Goal: Use online tool/utility: Utilize a website feature to perform a specific function

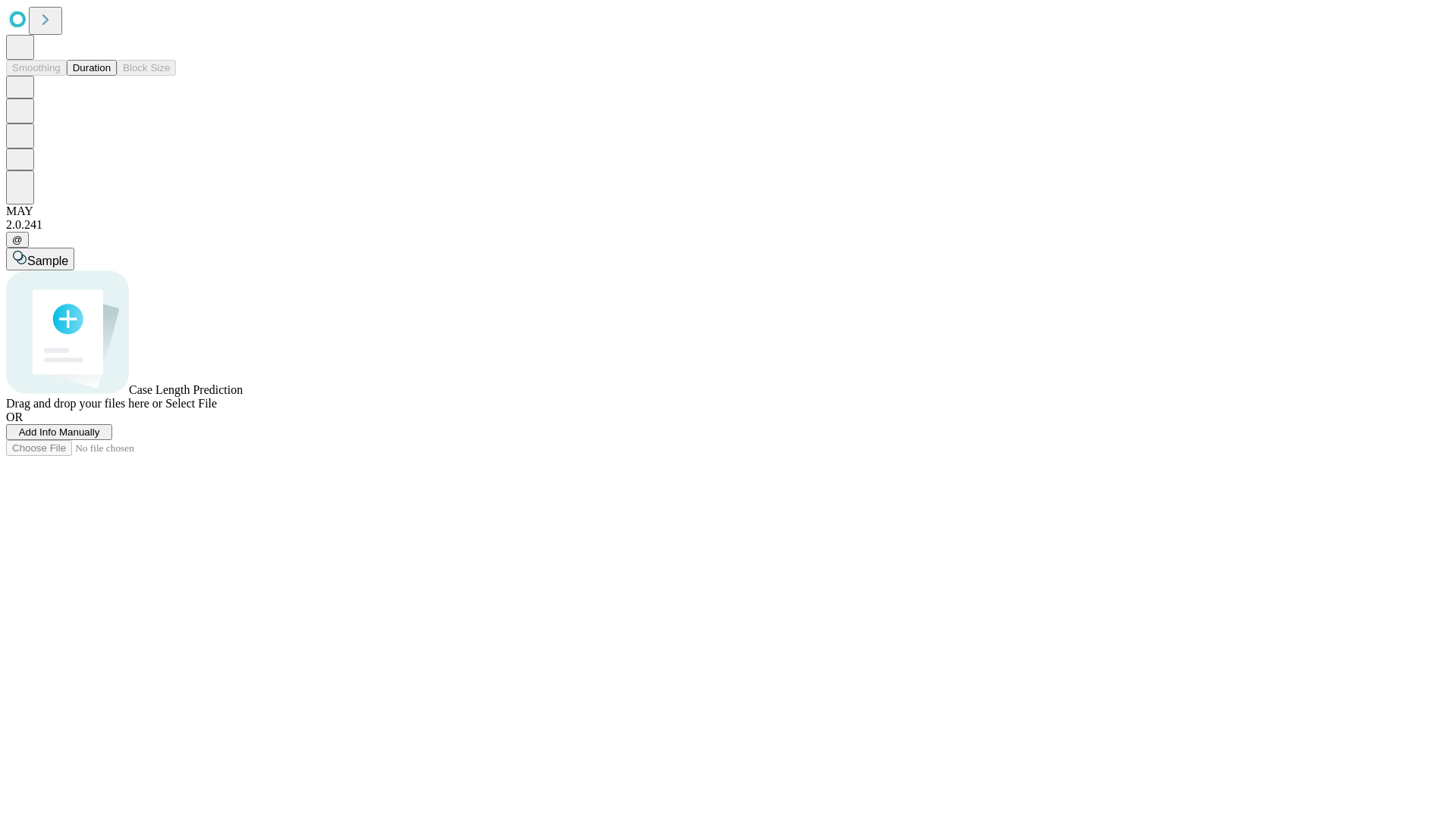
click at [110, 76] on button "Duration" at bounding box center [91, 67] width 50 height 16
click at [217, 409] on span "Select File" at bounding box center [191, 403] width 52 height 13
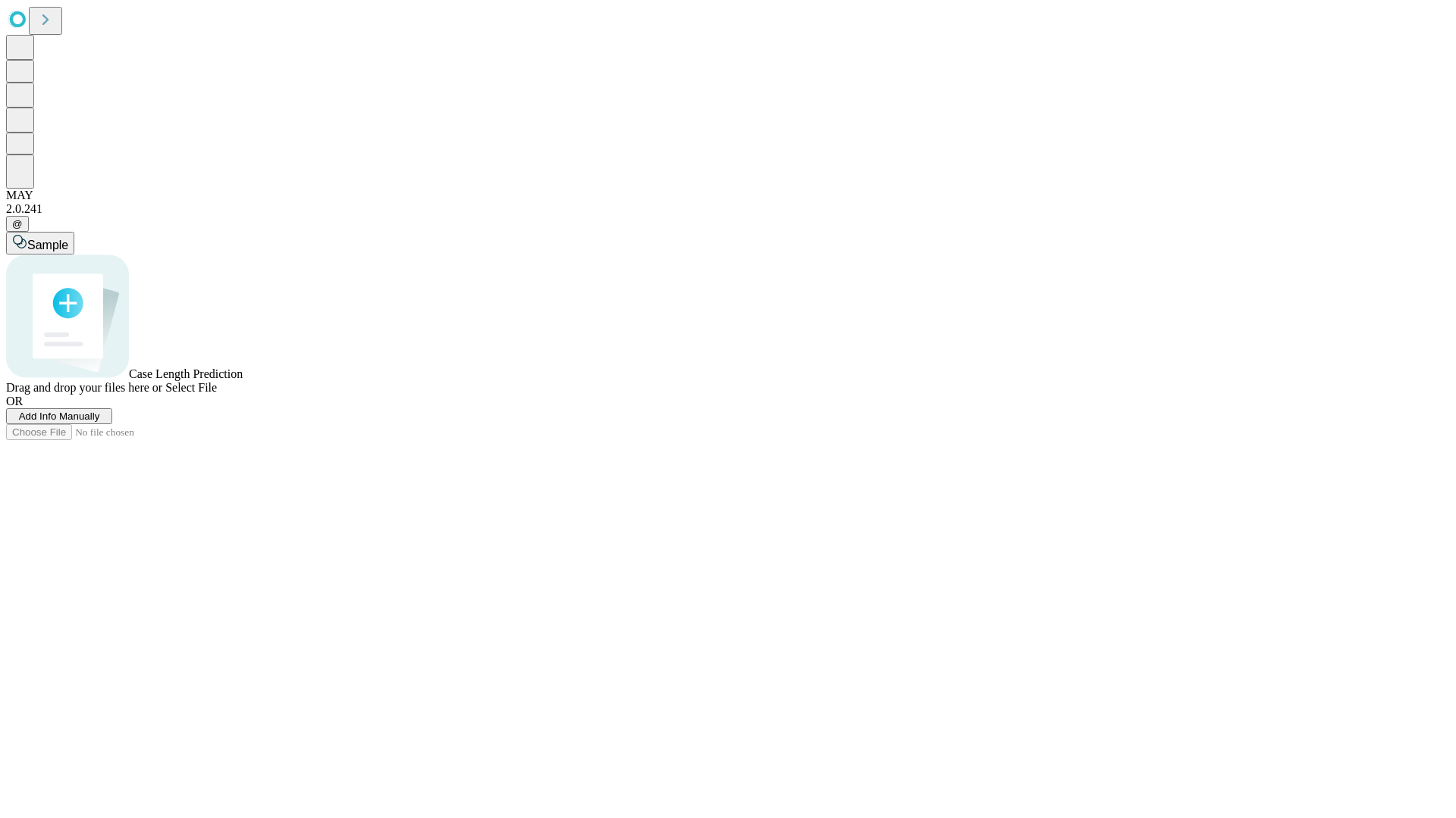
click at [217, 394] on span "Select File" at bounding box center [191, 387] width 52 height 13
